Goal: Transaction & Acquisition: Purchase product/service

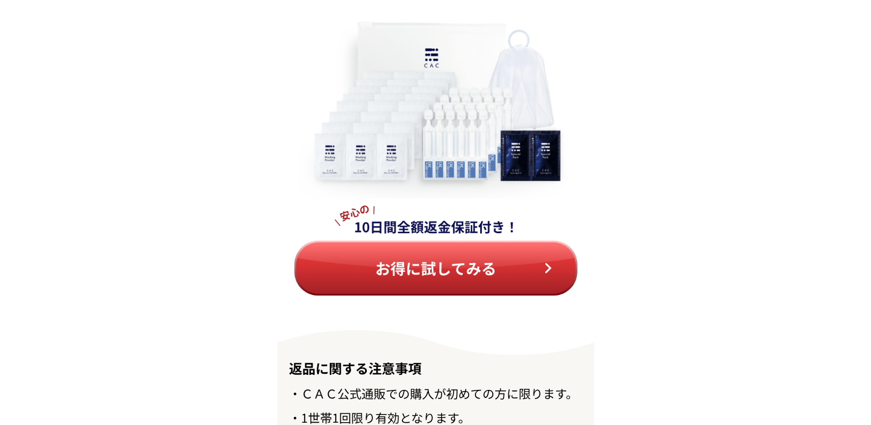
scroll to position [13001, 0]
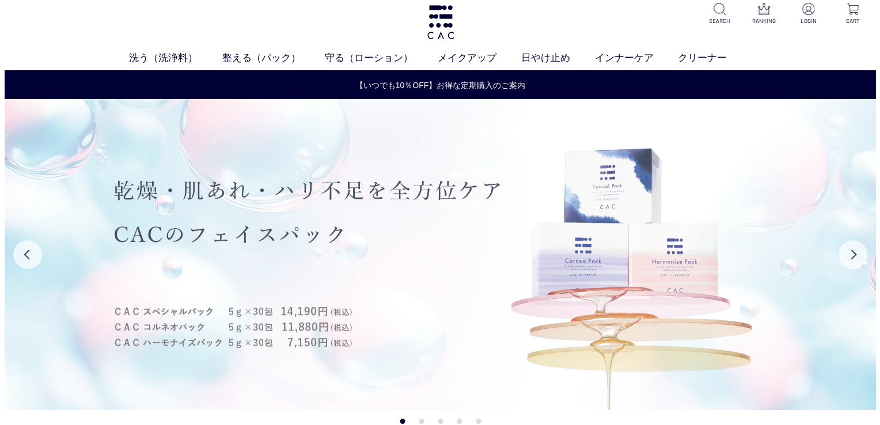
scroll to position [7, 0]
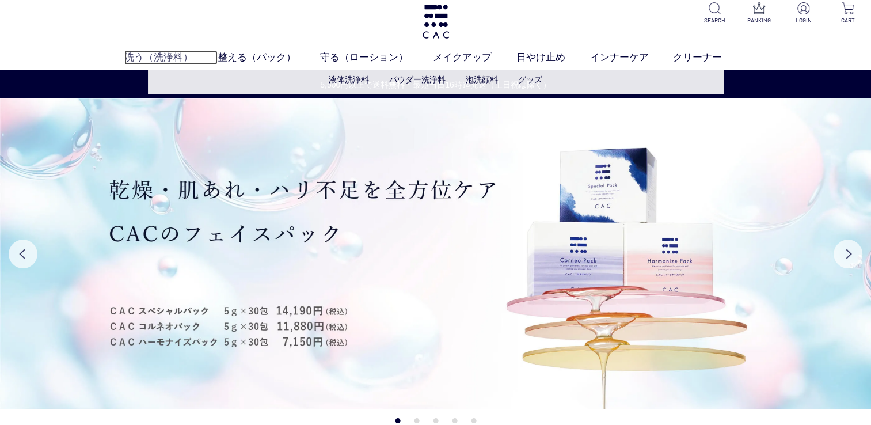
click at [143, 56] on link "洗う（洗浄料）" at bounding box center [170, 57] width 93 height 15
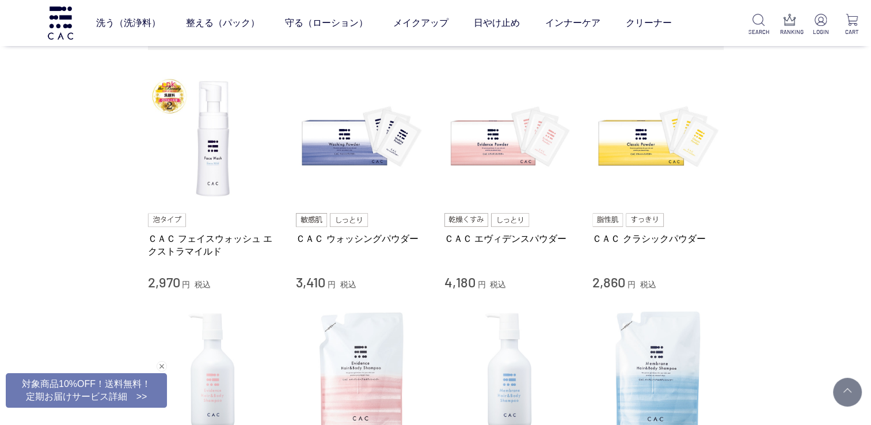
scroll to position [230, 0]
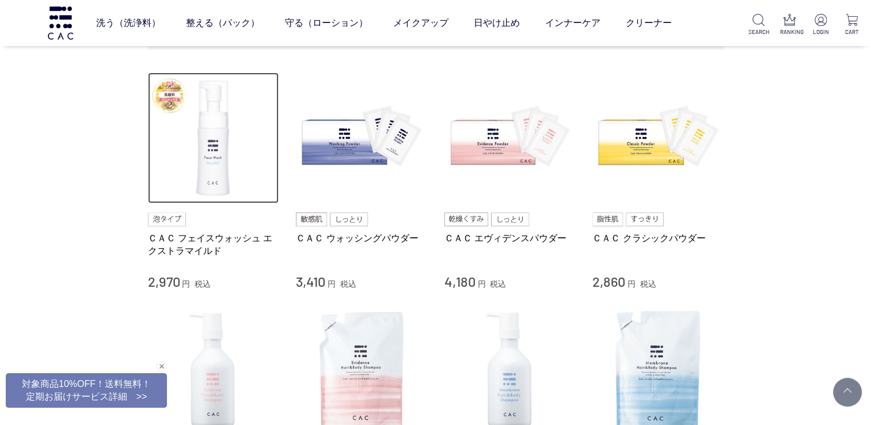
click at [204, 175] on img at bounding box center [213, 138] width 131 height 131
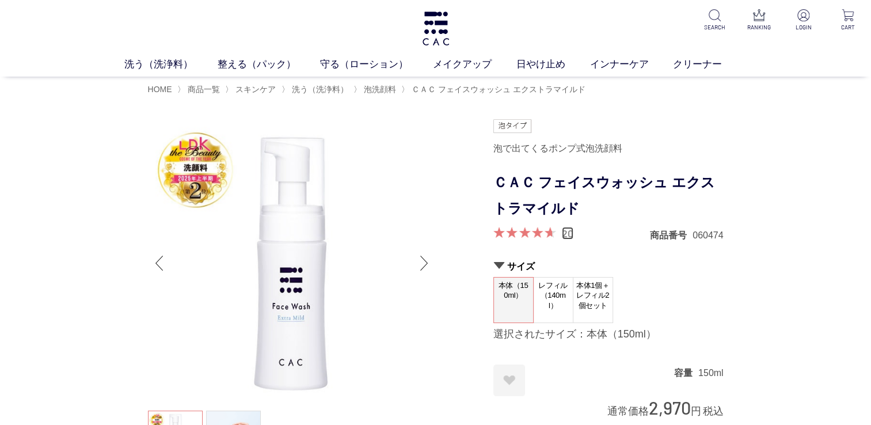
click at [565, 235] on link "20" at bounding box center [568, 233] width 12 height 13
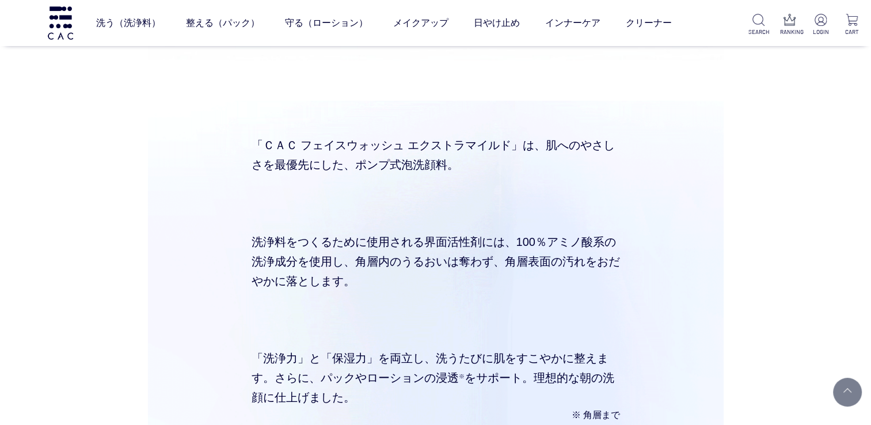
scroll to position [3345, 0]
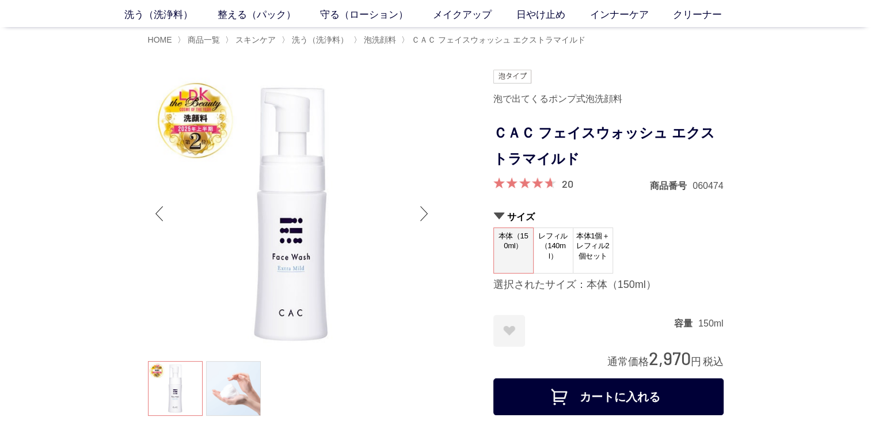
scroll to position [9, 0]
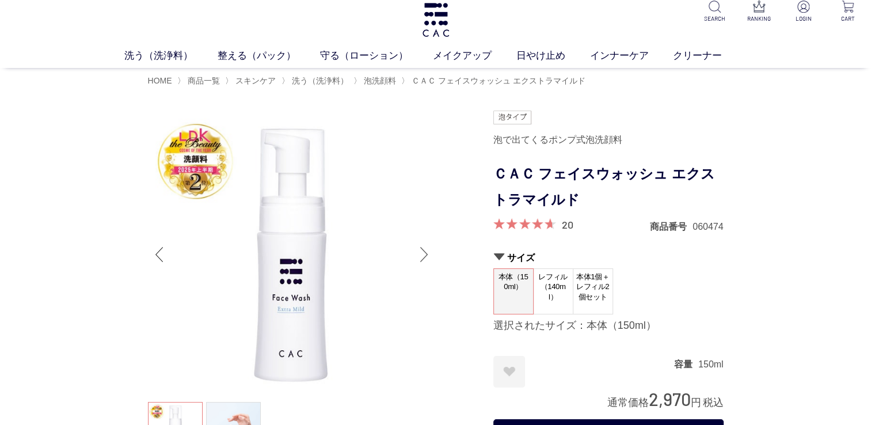
click at [426, 263] on div "Next slide" at bounding box center [424, 254] width 23 height 46
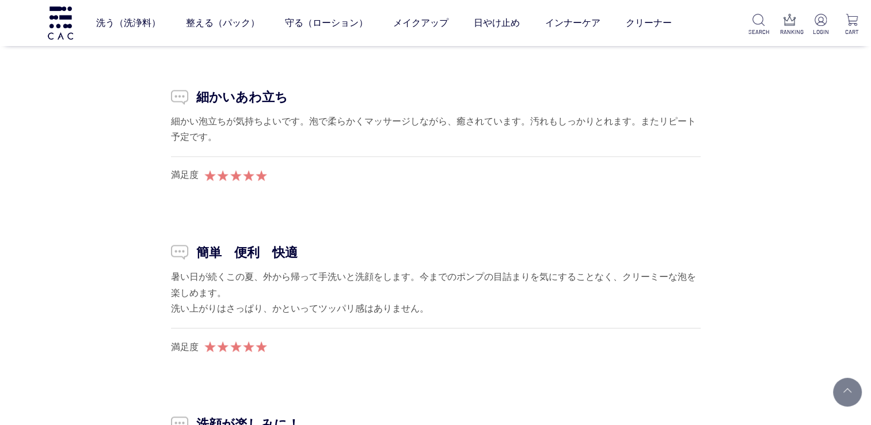
scroll to position [10681, 0]
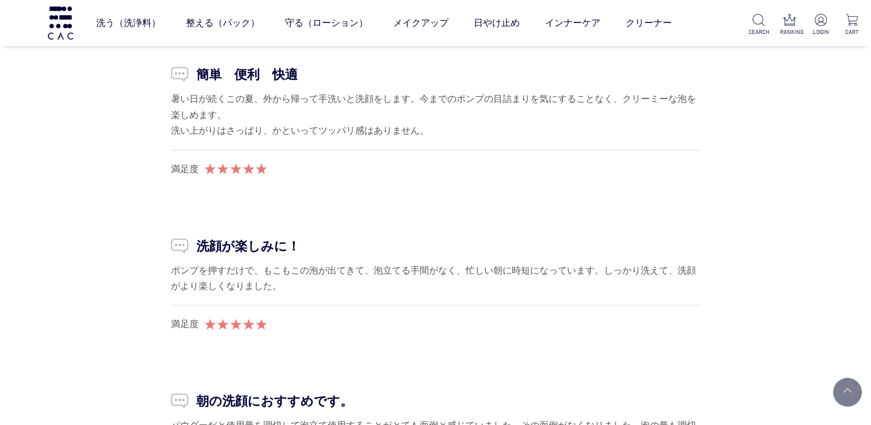
click at [549, 305] on div "満足度" at bounding box center [436, 318] width 530 height 26
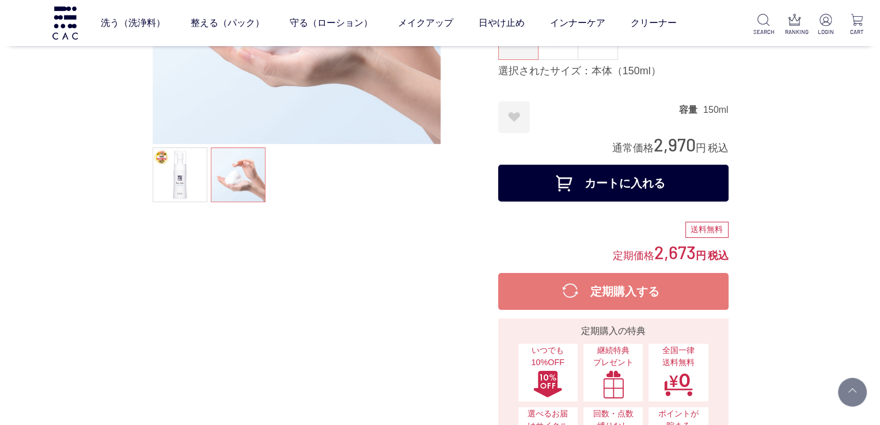
scroll to position [0, 0]
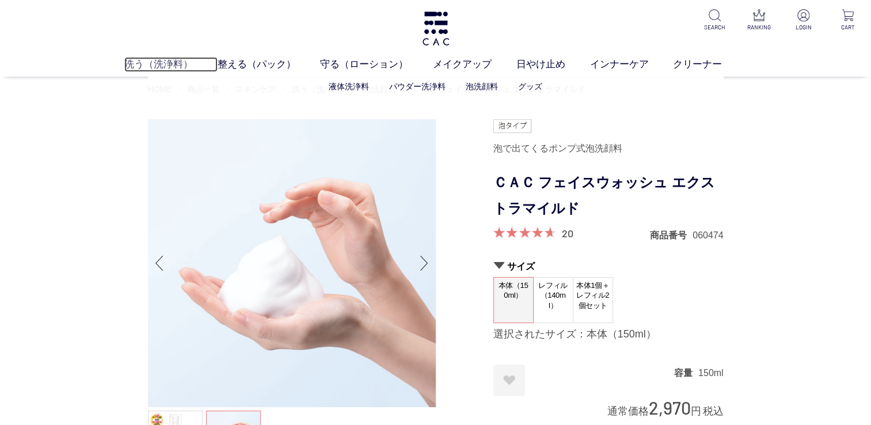
click at [152, 65] on link "洗う（洗浄料）" at bounding box center [170, 64] width 93 height 15
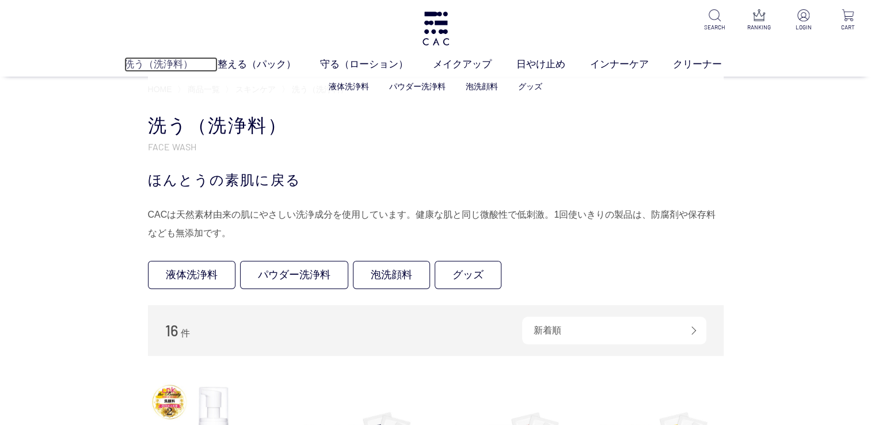
click at [158, 63] on link "洗う（洗浄料）" at bounding box center [170, 64] width 93 height 15
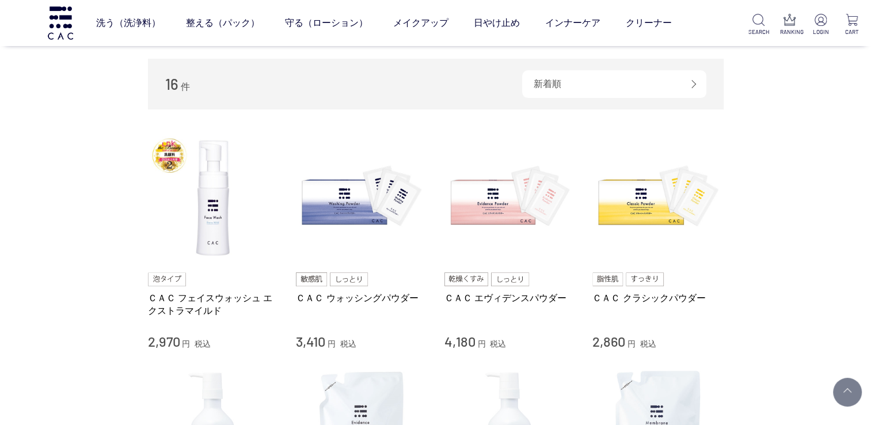
scroll to position [170, 0]
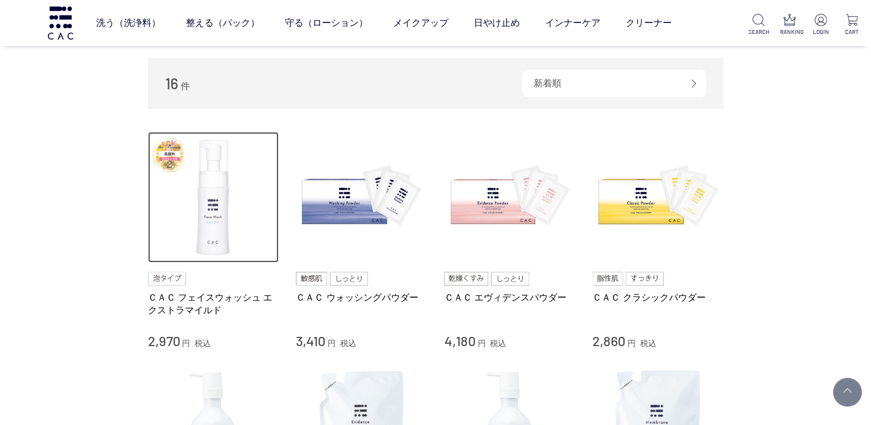
click at [206, 245] on img at bounding box center [213, 197] width 131 height 131
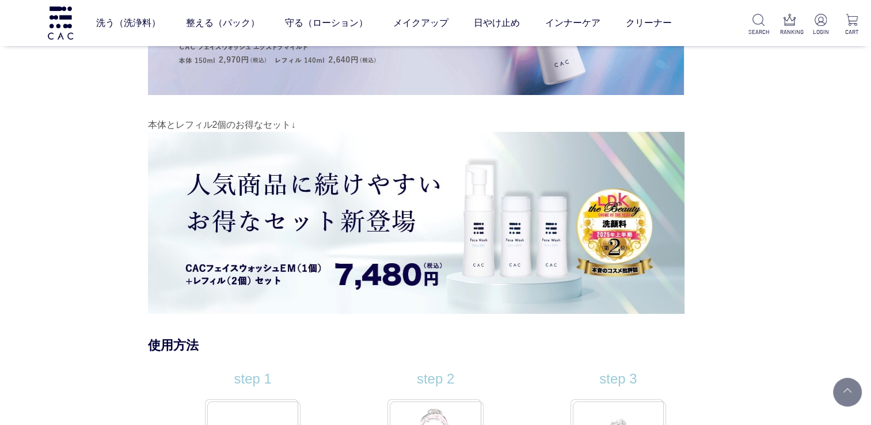
scroll to position [8594, 0]
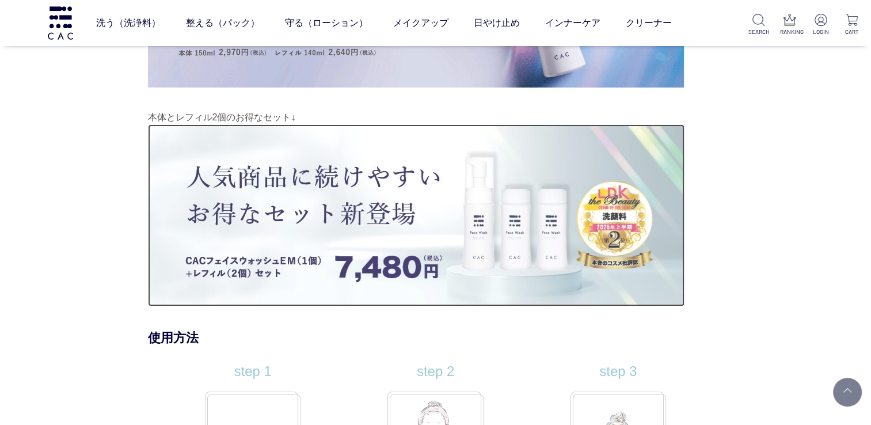
click at [390, 192] on img at bounding box center [416, 215] width 537 height 182
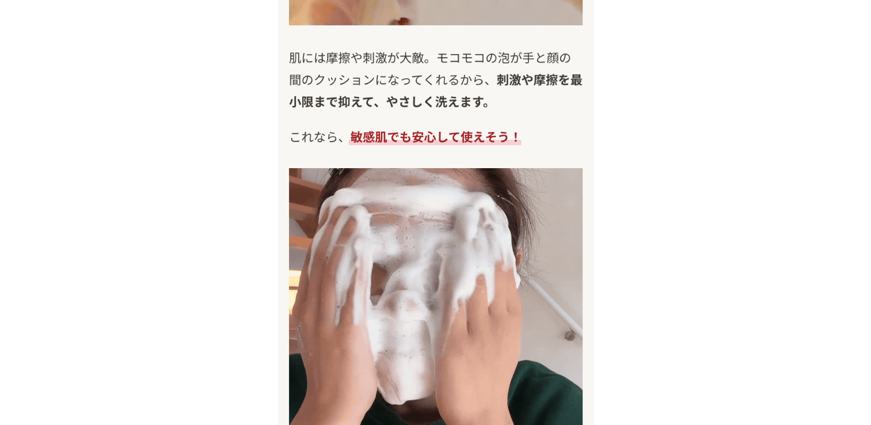
scroll to position [6593, 0]
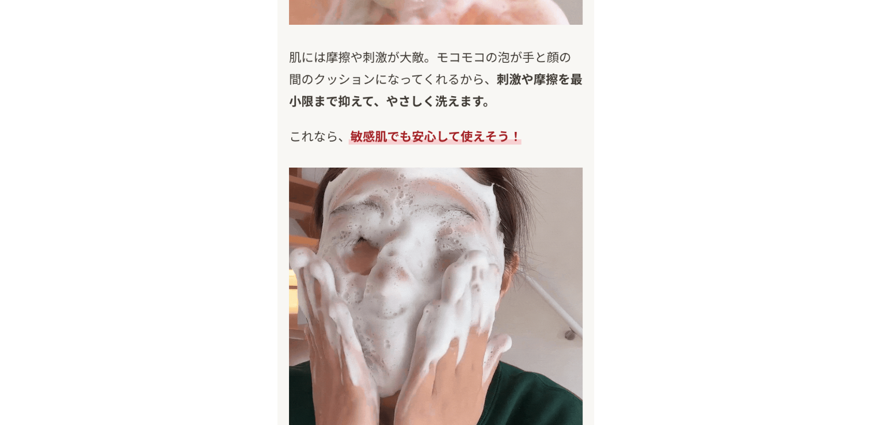
click at [521, 418] on img at bounding box center [436, 315] width 294 height 294
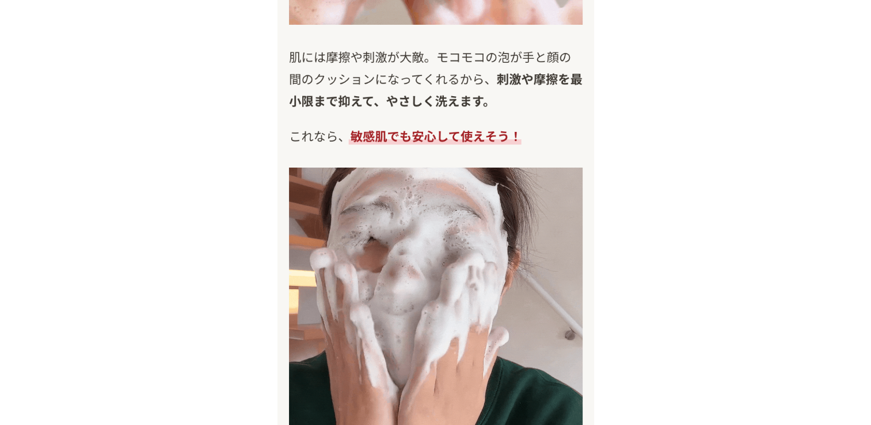
click at [521, 418] on img at bounding box center [436, 315] width 294 height 294
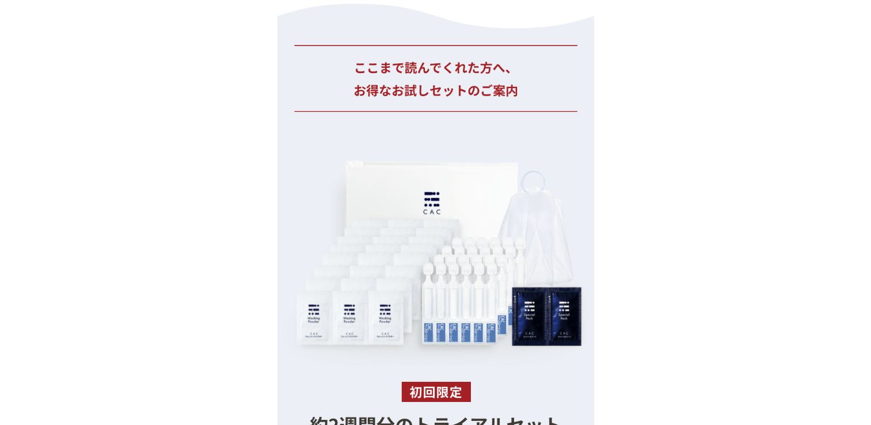
scroll to position [10608, 0]
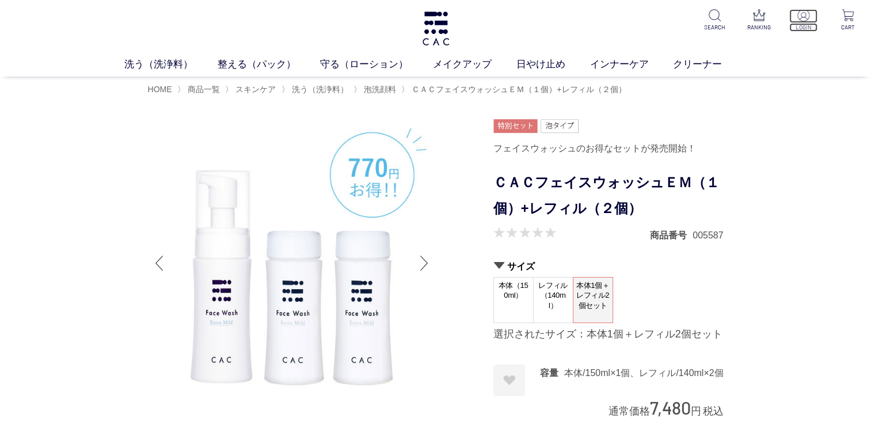
click at [805, 22] on p at bounding box center [803, 16] width 28 height 14
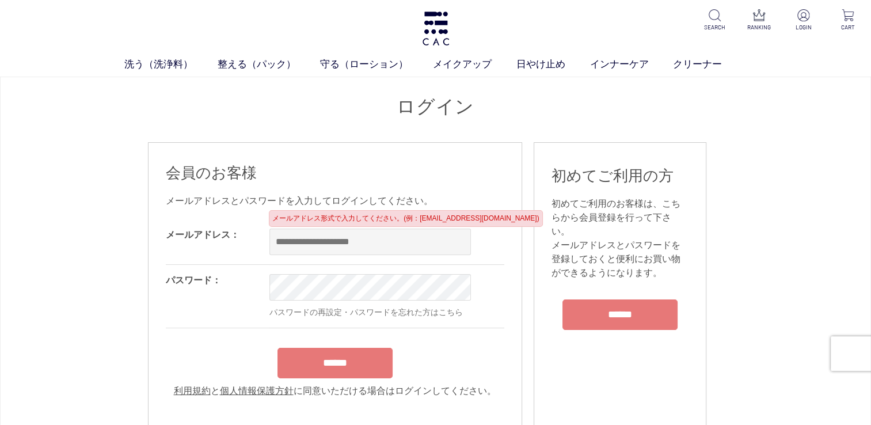
type input "**********"
click at [398, 244] on input "**********" at bounding box center [370, 242] width 202 height 26
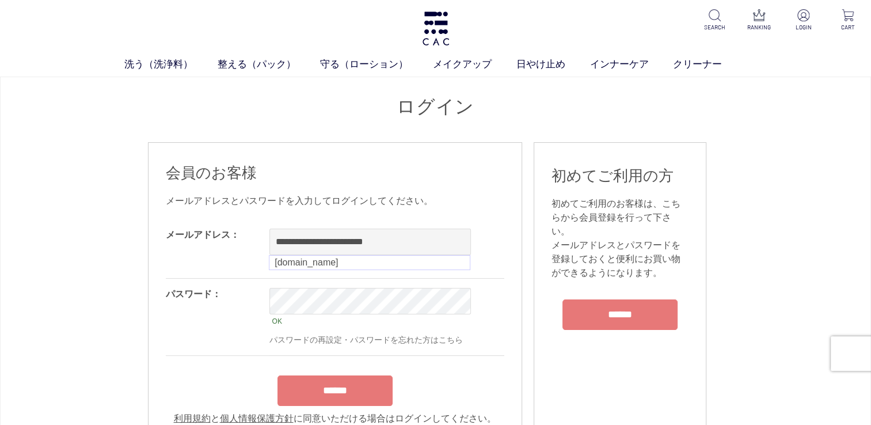
click at [491, 324] on div "OK パスワードの再設定・パスワードを忘れた方はこちら" at bounding box center [418, 317] width 299 height 77
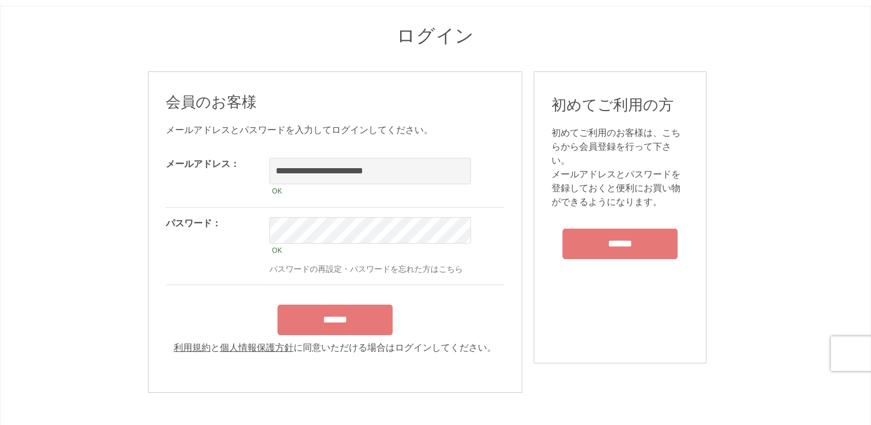
scroll to position [71, 0]
click at [356, 323] on input "******" at bounding box center [335, 319] width 115 height 31
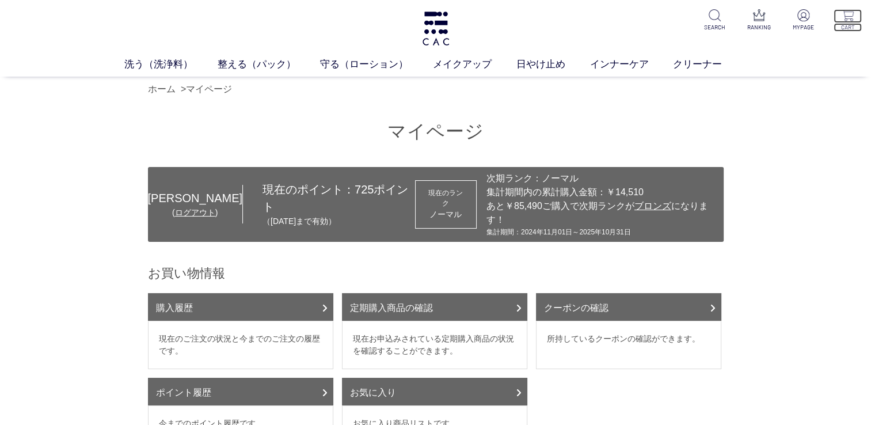
click at [850, 24] on p "CART" at bounding box center [848, 27] width 28 height 9
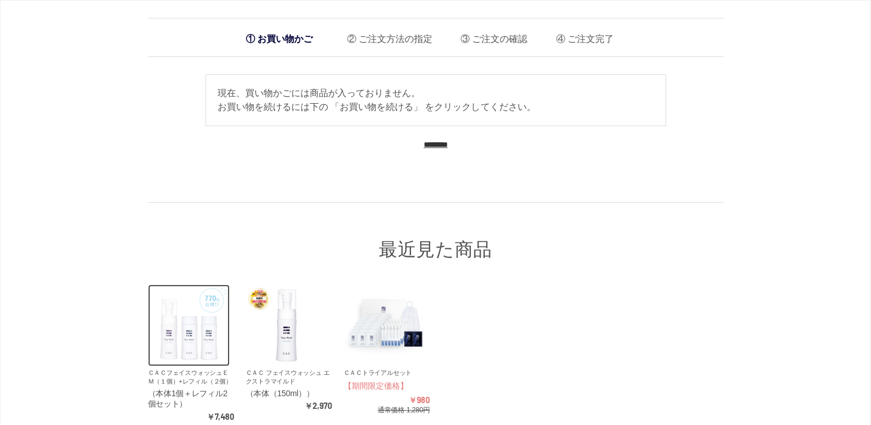
click at [209, 342] on img at bounding box center [189, 325] width 82 height 82
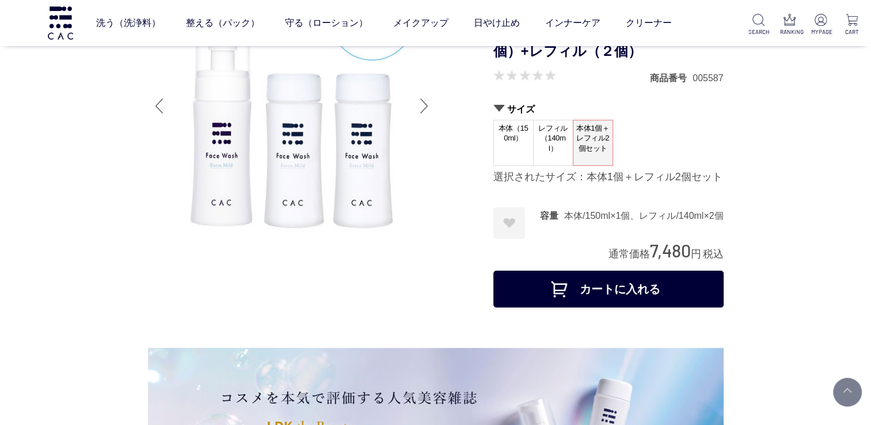
scroll to position [84, 0]
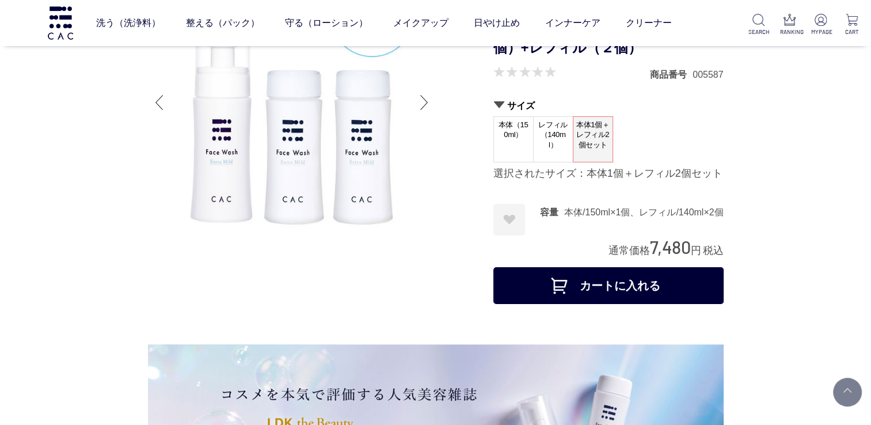
click at [664, 279] on button "カートに入れる" at bounding box center [608, 285] width 230 height 37
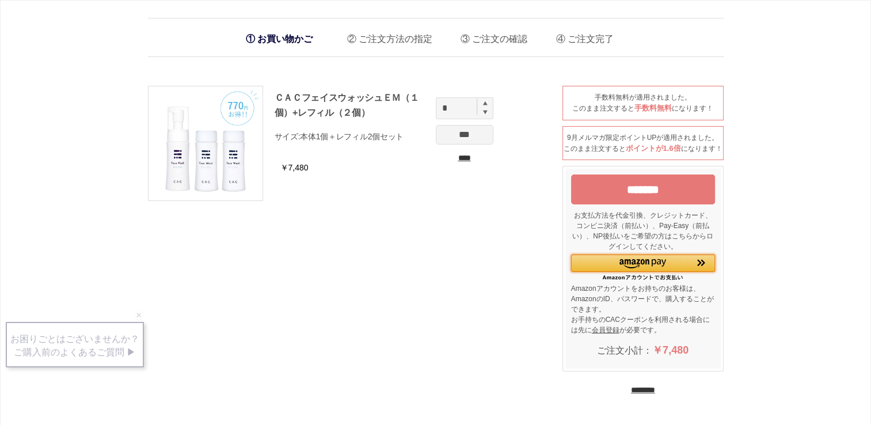
click at [660, 268] on img "Amazon Pay - Amazonアカウントをお使いください" at bounding box center [643, 263] width 47 height 9
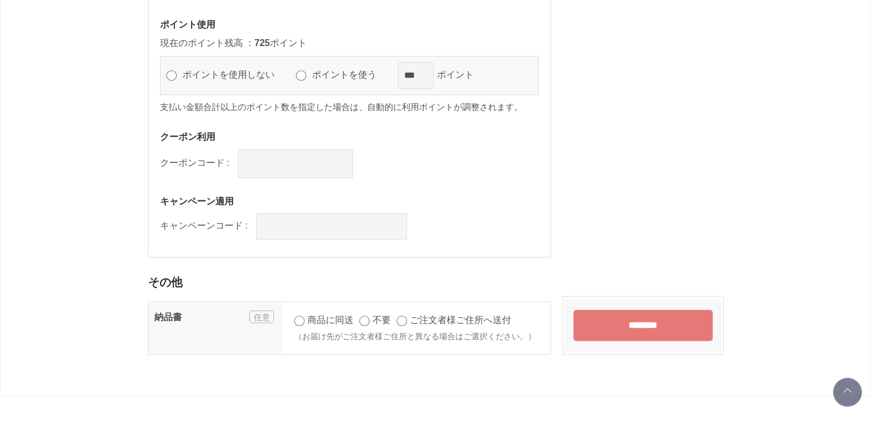
scroll to position [843, 0]
click at [618, 331] on input "********" at bounding box center [642, 325] width 139 height 31
